Goal: Information Seeking & Learning: Learn about a topic

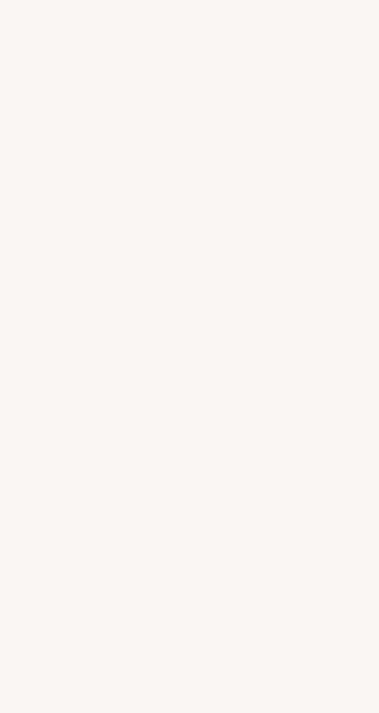
select select "ES"
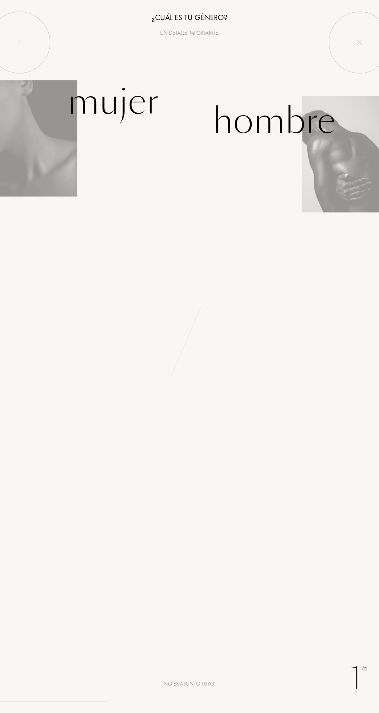
click at [293, 126] on div "Hombre" at bounding box center [274, 121] width 123 height 52
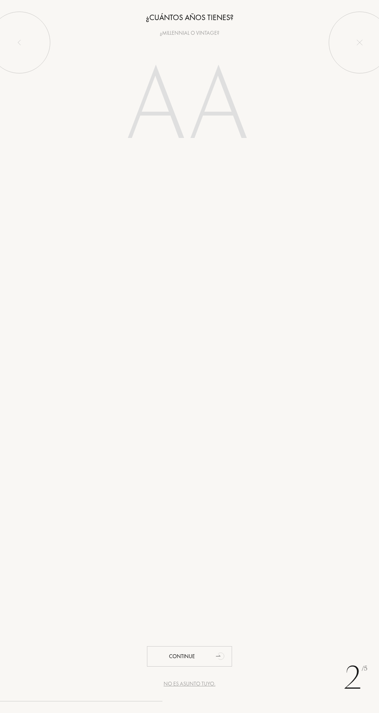
click at [233, 112] on input "number" at bounding box center [189, 107] width 166 height 133
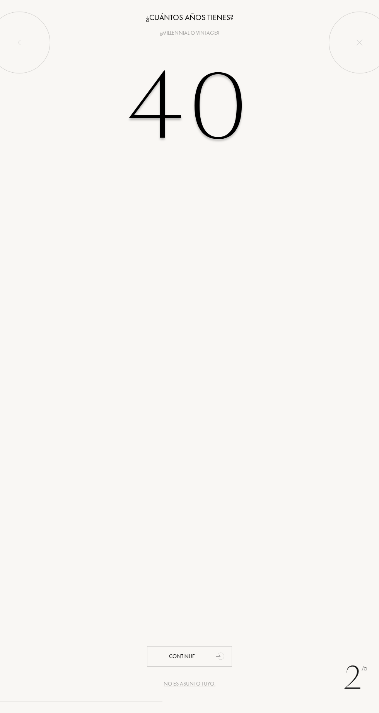
type input "40"
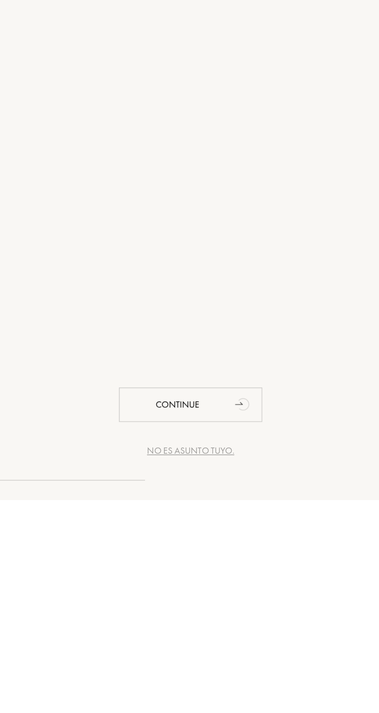
click at [182, 654] on div "Continue" at bounding box center [189, 656] width 85 height 20
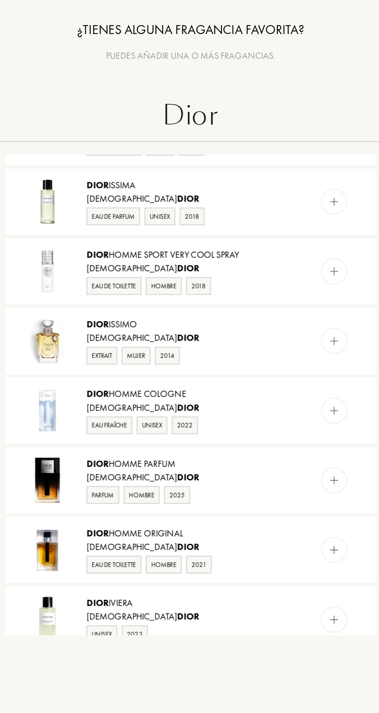
scroll to position [542, 0]
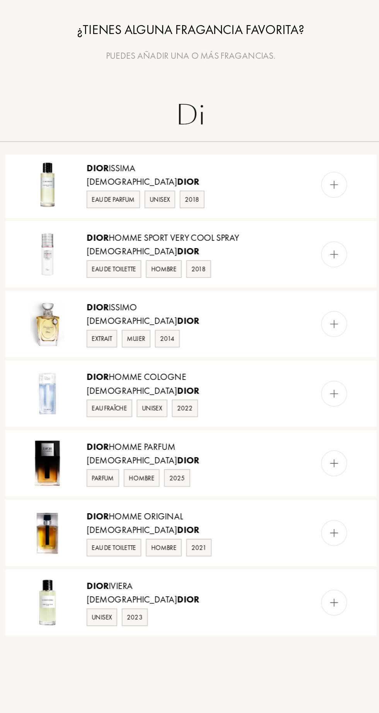
type input "D"
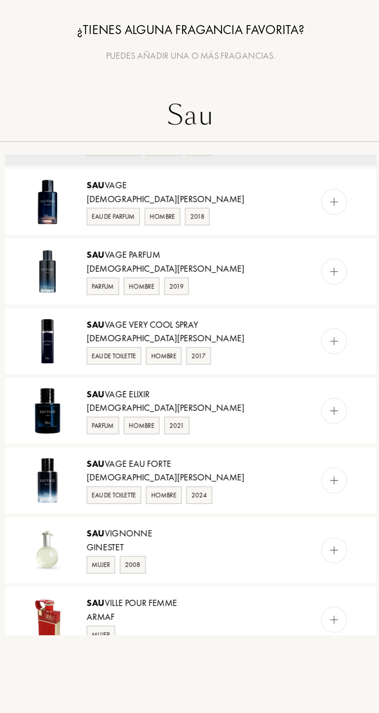
scroll to position [35, 0]
type input "Sau"
click at [140, 153] on div "Sau vage Parfum" at bounding box center [189, 151] width 123 height 8
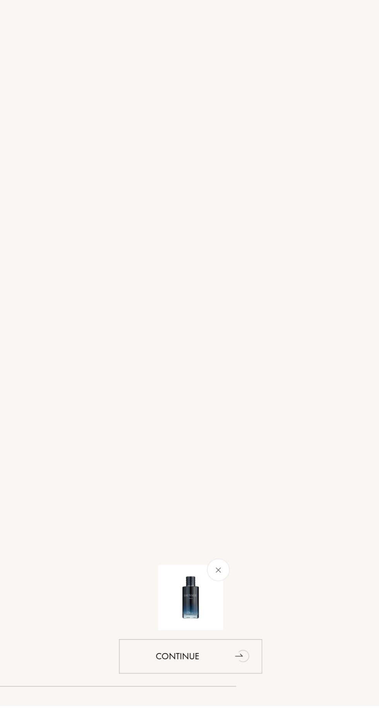
scroll to position [0, 0]
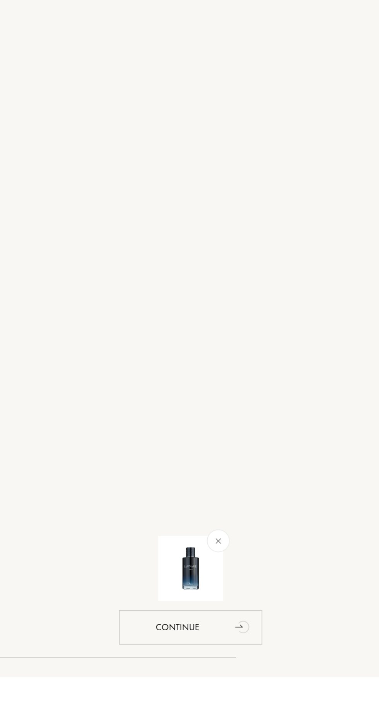
click at [174, 694] on div "Continue" at bounding box center [189, 683] width 85 height 20
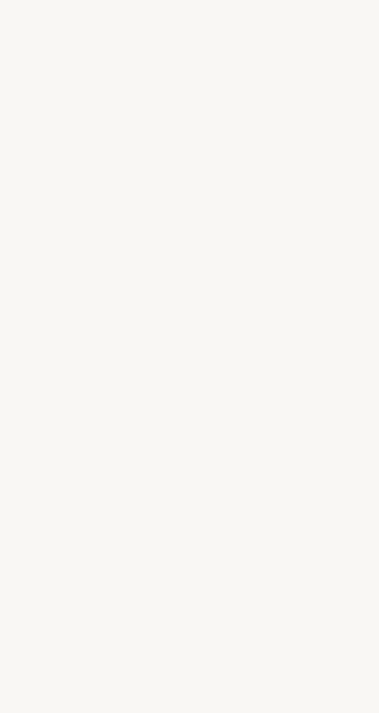
select select "ES"
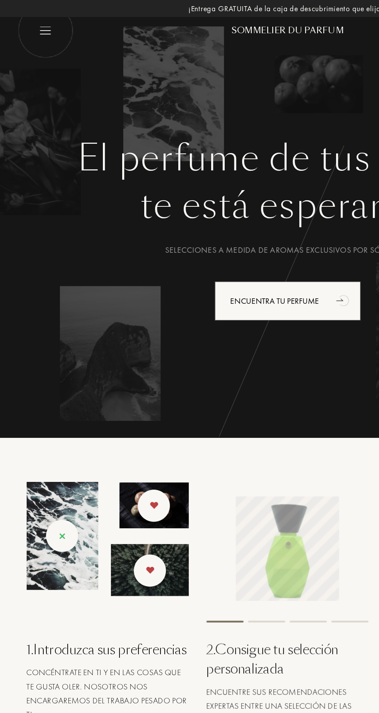
click at [21, 25] on img at bounding box center [30, 20] width 37 height 37
select select "ES"
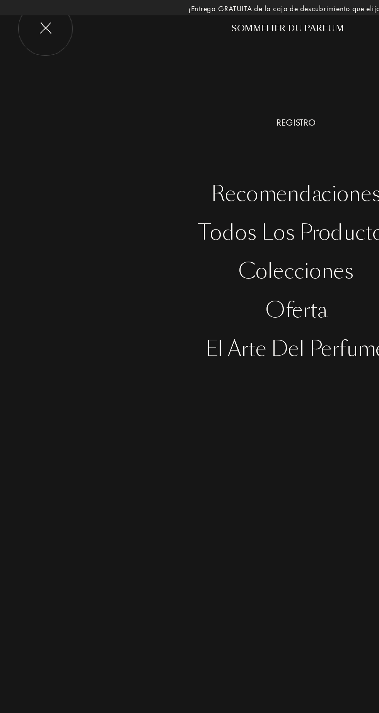
click at [30, 20] on div at bounding box center [77, 14] width 131 height 31
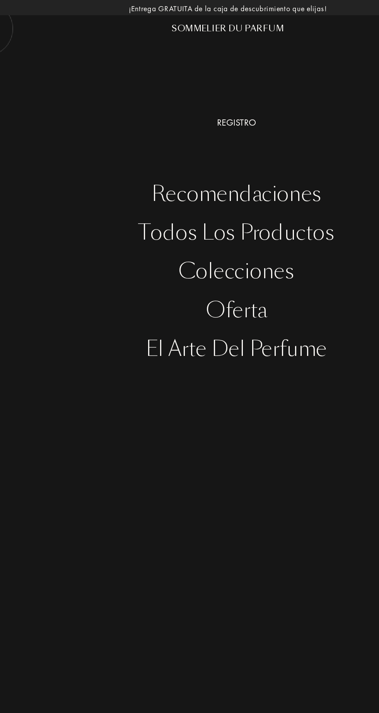
click at [191, 203] on div "Oferta" at bounding box center [195, 205] width 367 height 16
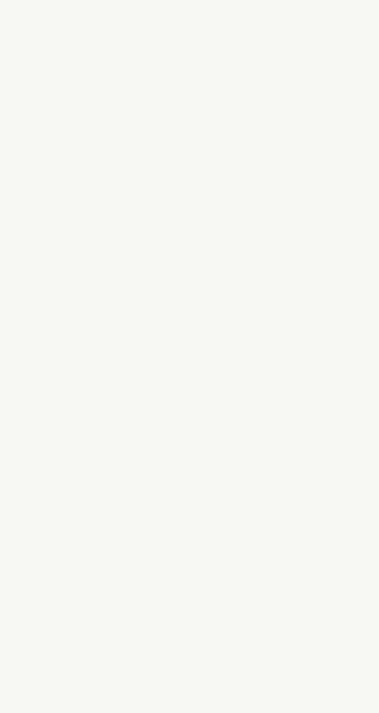
select select "ES"
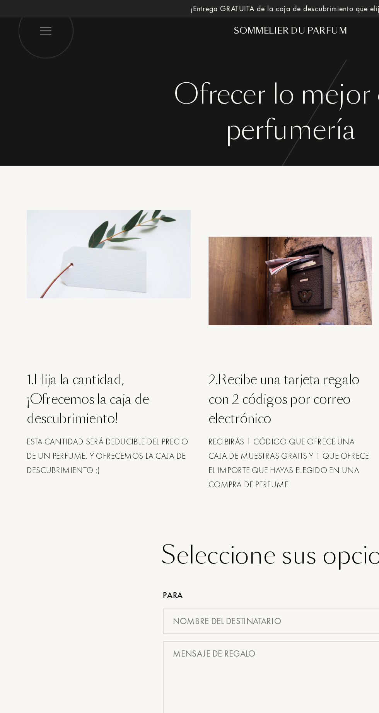
click at [56, 197] on div at bounding box center [70, 183] width 107 height 93
click at [32, 26] on img at bounding box center [30, 20] width 37 height 37
select select "ES"
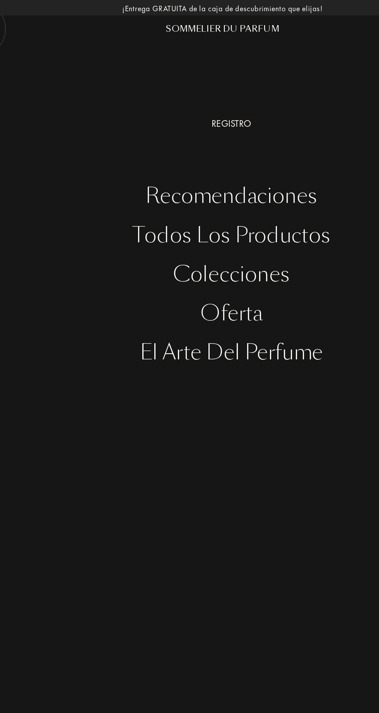
click at [162, 123] on div "Recomendaciones" at bounding box center [195, 128] width 367 height 16
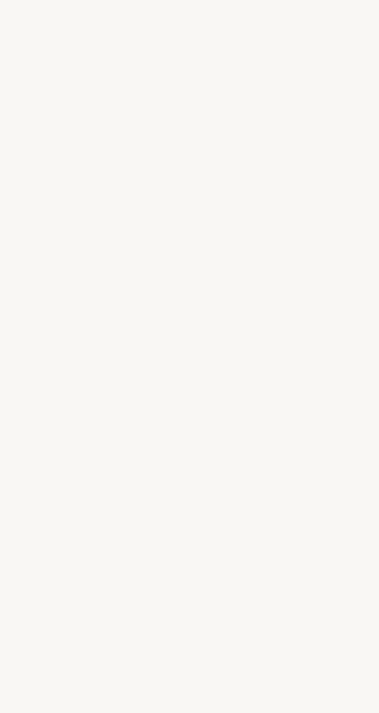
select select "ES"
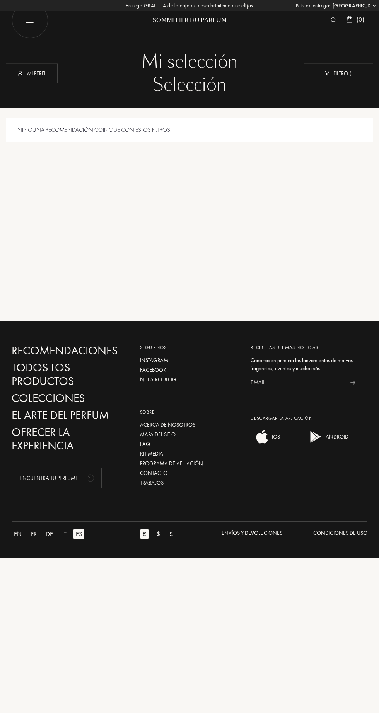
click at [26, 28] on img at bounding box center [30, 20] width 37 height 37
select select "ES"
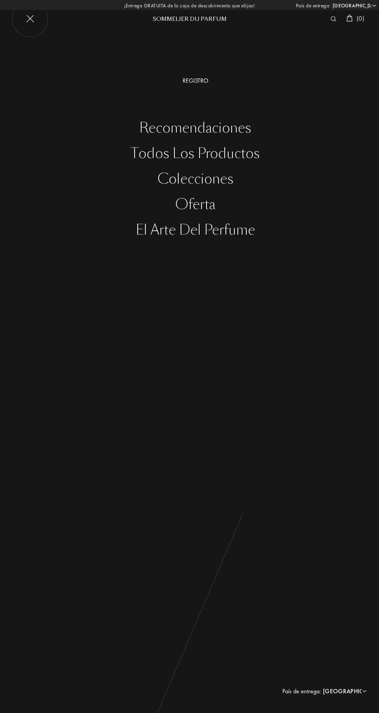
click at [169, 155] on div "Todos los productos" at bounding box center [195, 154] width 367 height 16
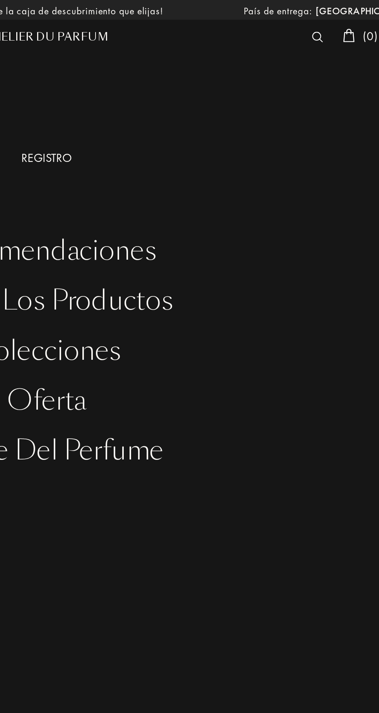
click at [332, 19] on img at bounding box center [333, 18] width 6 height 5
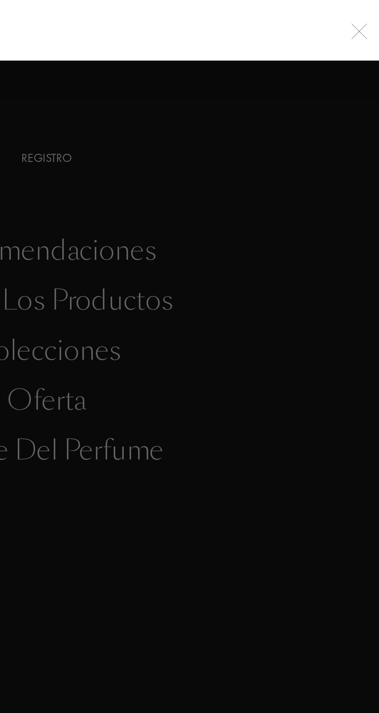
scroll to position [0, 0]
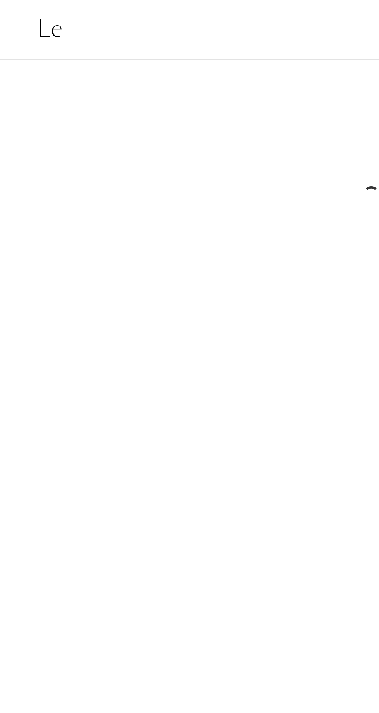
type input "L"
type input "I"
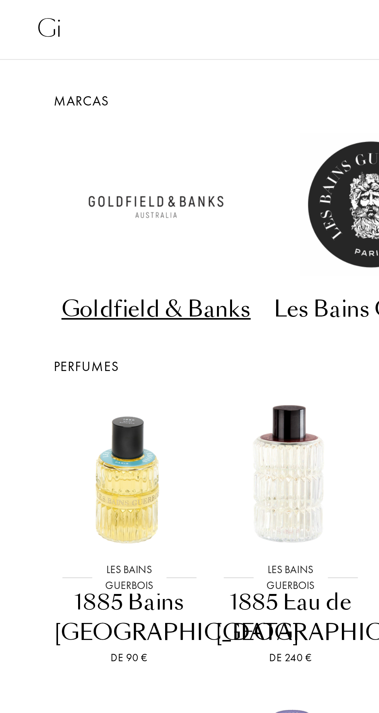
type input "G"
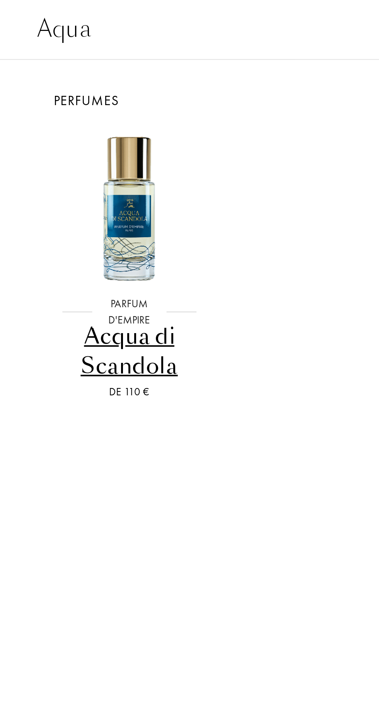
type input "Aqua"
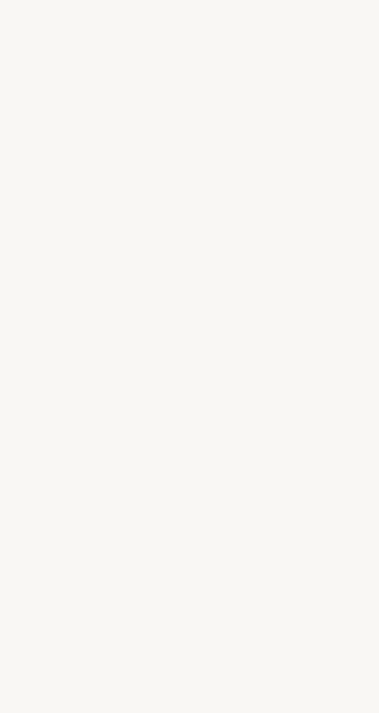
select select "ES"
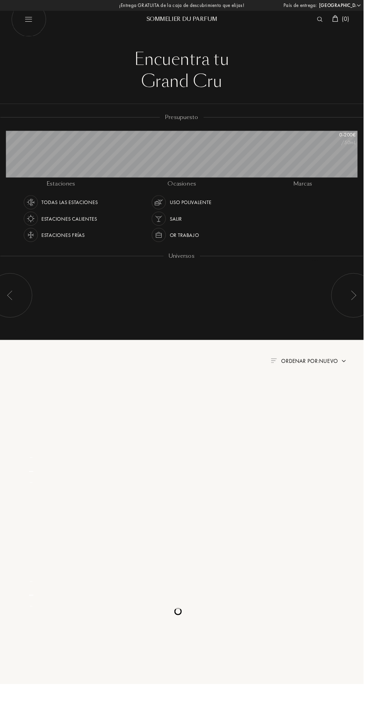
scroll to position [46, 366]
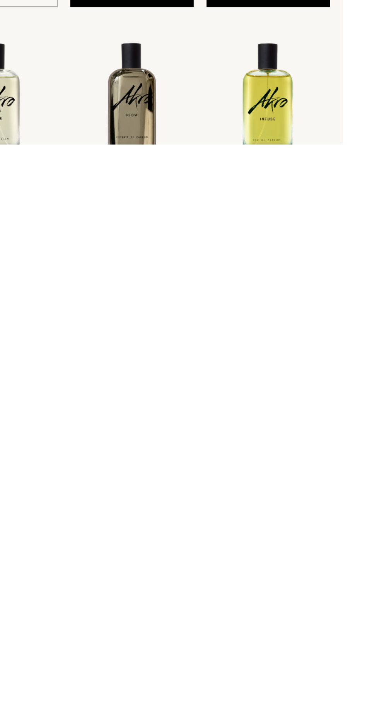
scroll to position [279, 0]
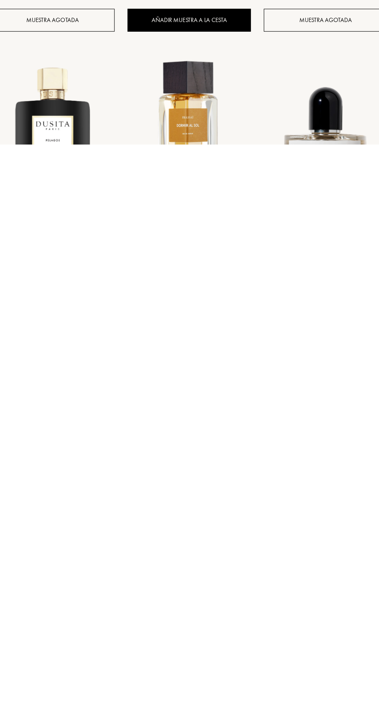
scroll to position [1152, 0]
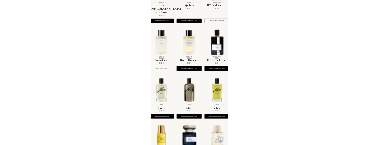
scroll to position [0, 0]
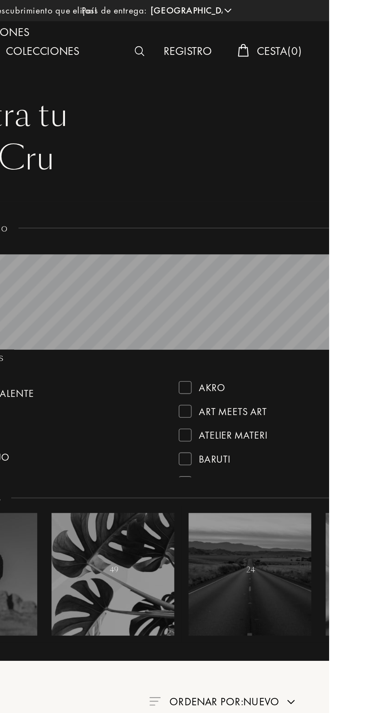
click at [272, 26] on div at bounding box center [279, 28] width 16 height 10
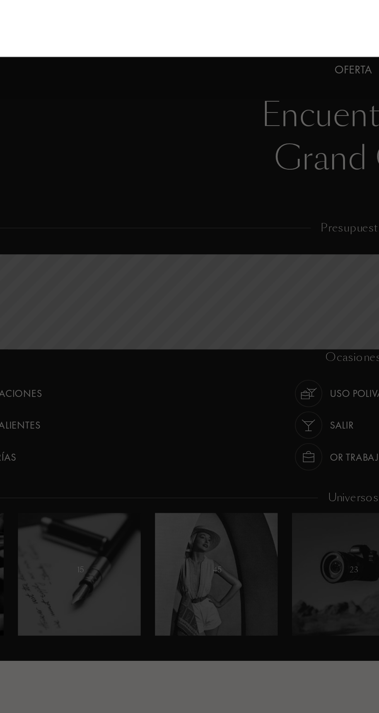
scroll to position [386470, 385911]
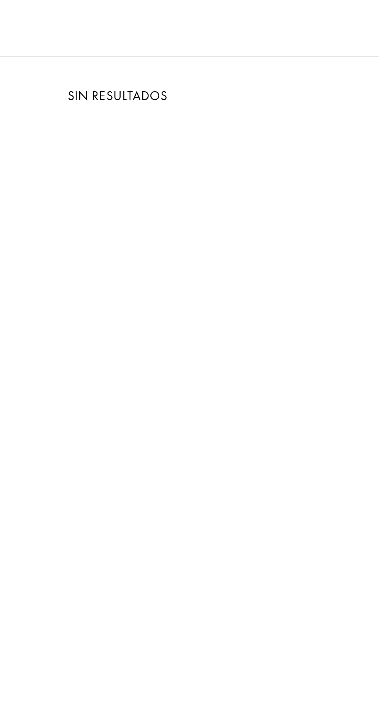
type input "L"
type input "Invictus"
